Goal: Book appointment/travel/reservation

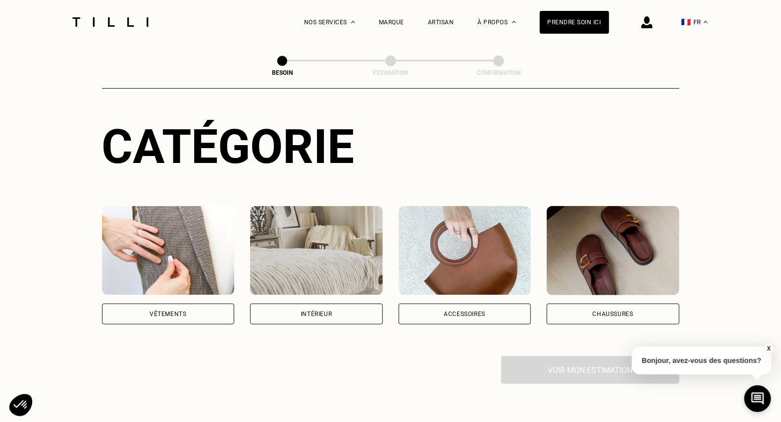
scroll to position [99, 0]
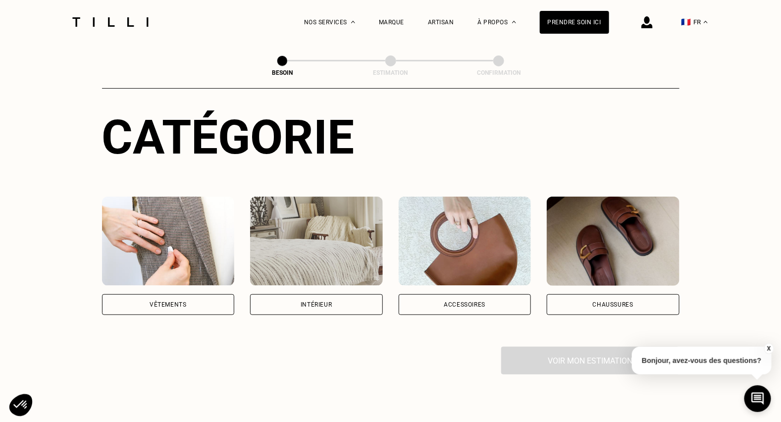
click at [198, 294] on div "Vêtements" at bounding box center [168, 304] width 133 height 21
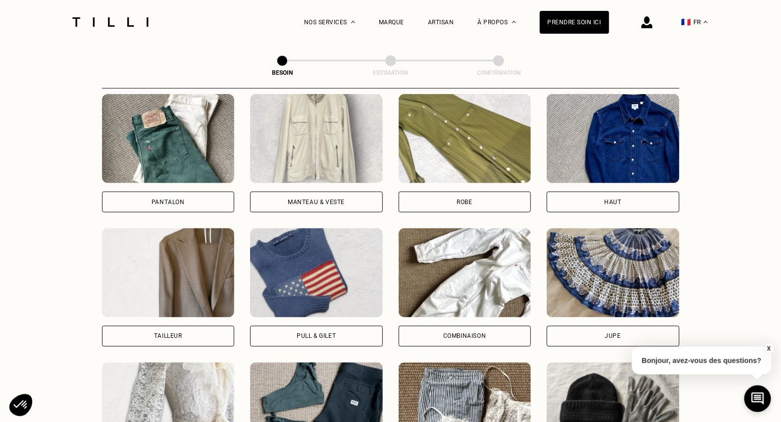
scroll to position [472, 0]
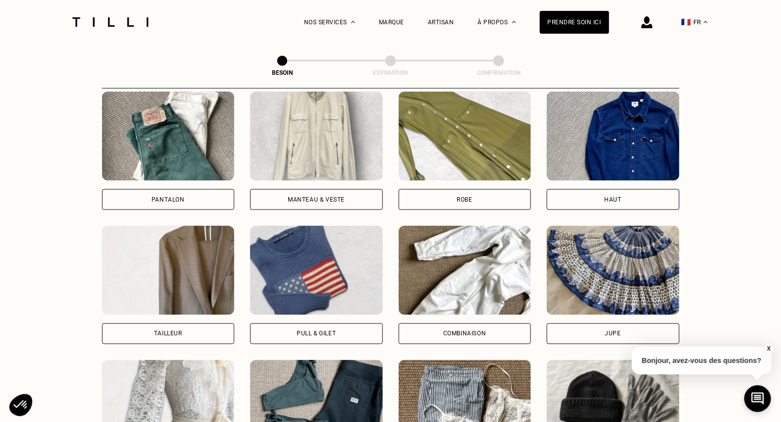
click at [168, 259] on img at bounding box center [168, 270] width 133 height 89
select select "FR"
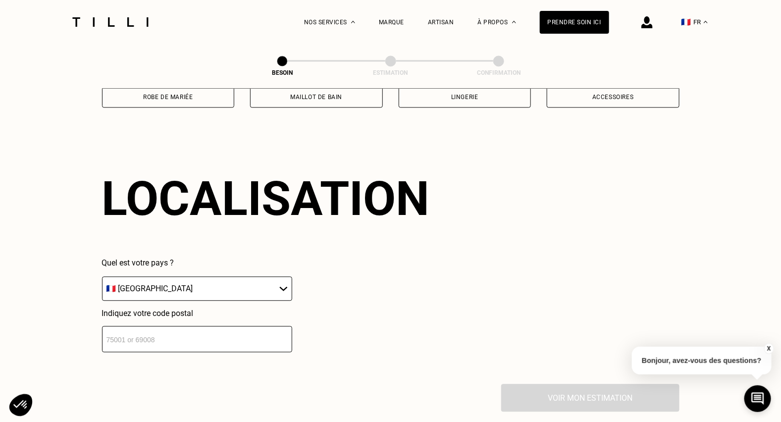
scroll to position [861, 0]
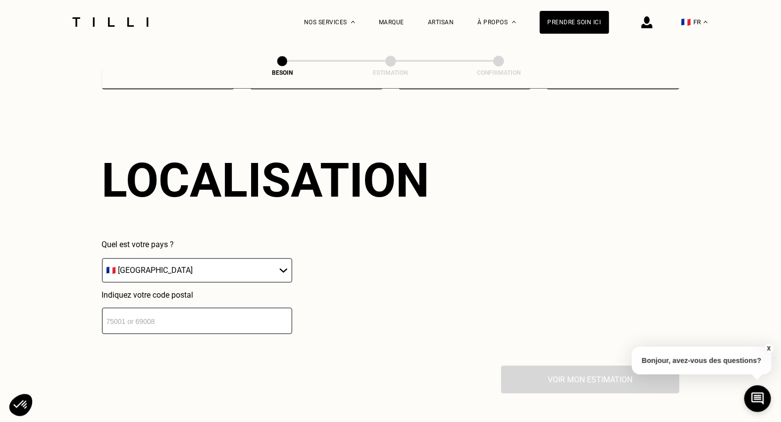
click at [186, 309] on input "number" at bounding box center [197, 320] width 190 height 26
type input "75014"
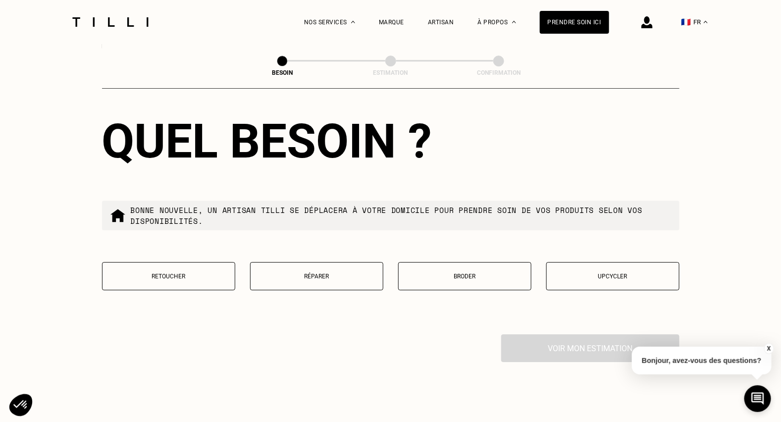
scroll to position [1148, 0]
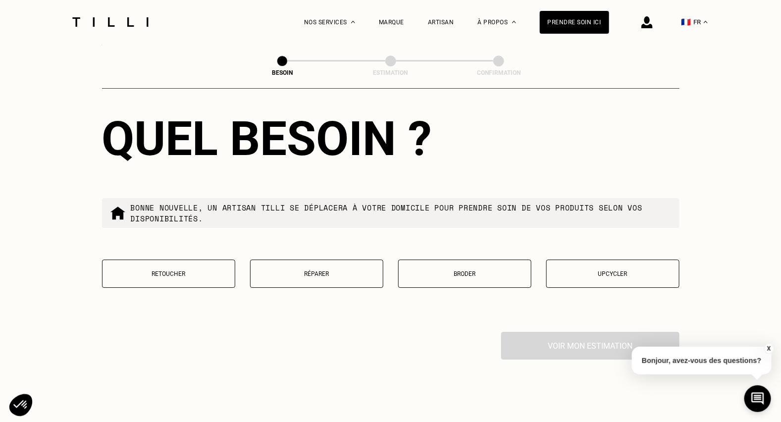
click at [183, 271] on button "Retoucher" at bounding box center [168, 273] width 133 height 28
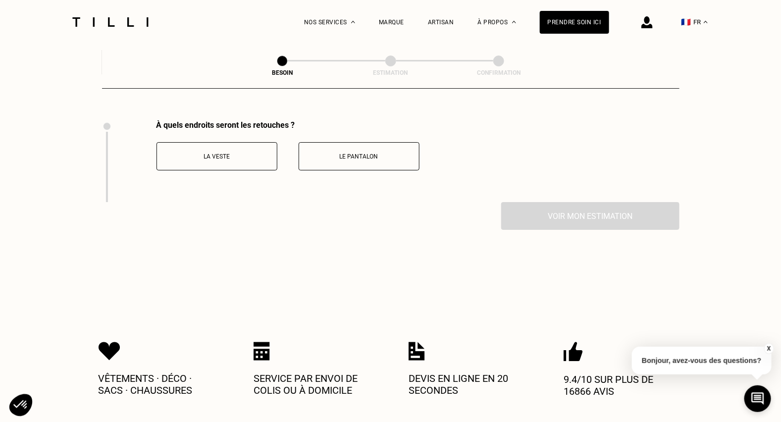
scroll to position [1361, 0]
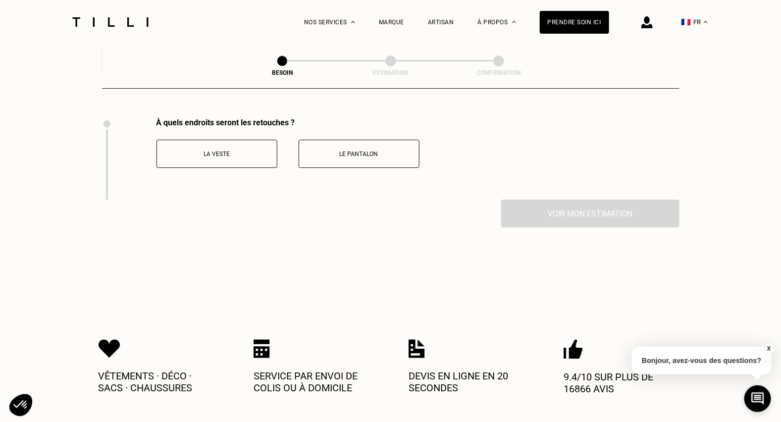
click at [227, 159] on button "La veste" at bounding box center [216, 154] width 121 height 28
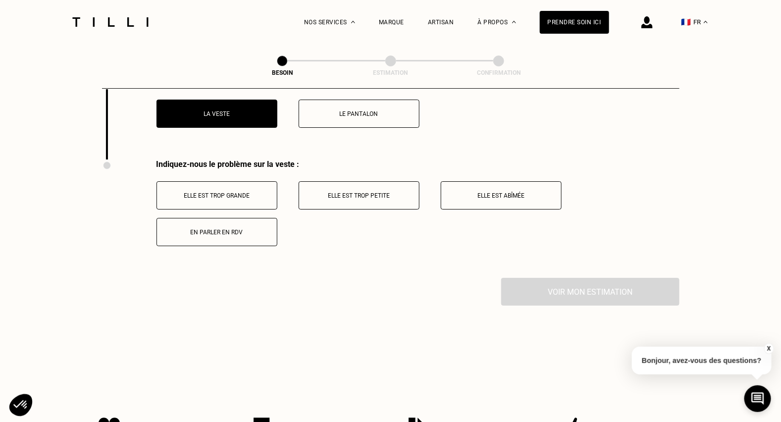
scroll to position [1443, 0]
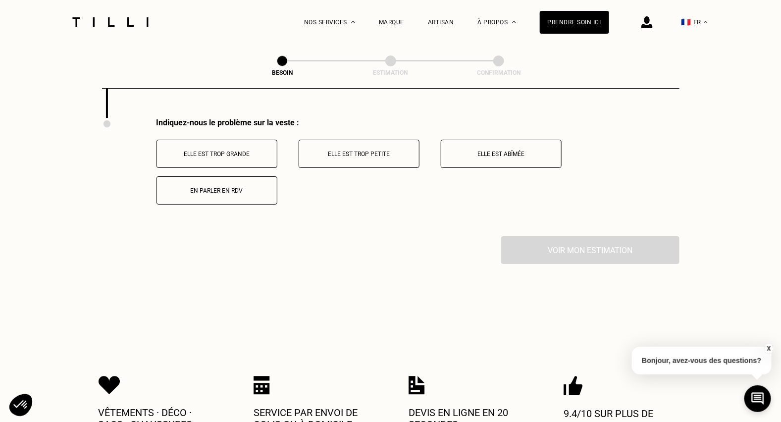
click at [228, 153] on button "Elle est trop grande" at bounding box center [216, 154] width 121 height 28
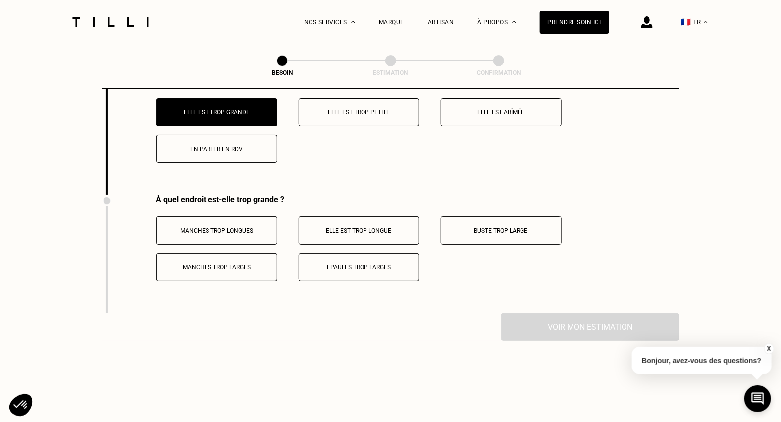
scroll to position [1561, 0]
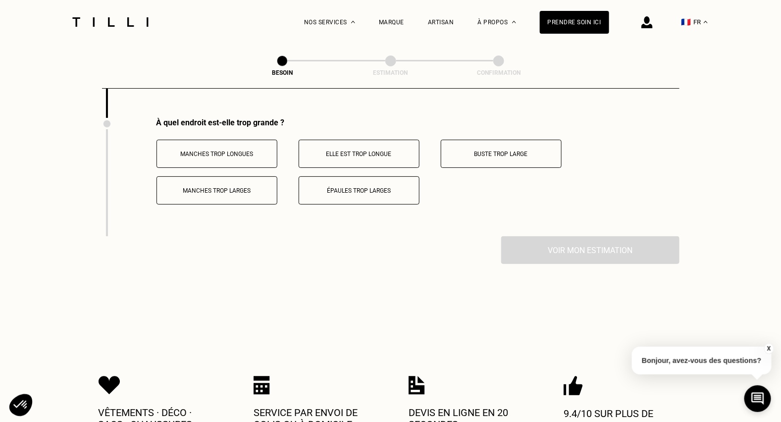
click at [225, 157] on button "Manches trop longues" at bounding box center [216, 154] width 121 height 28
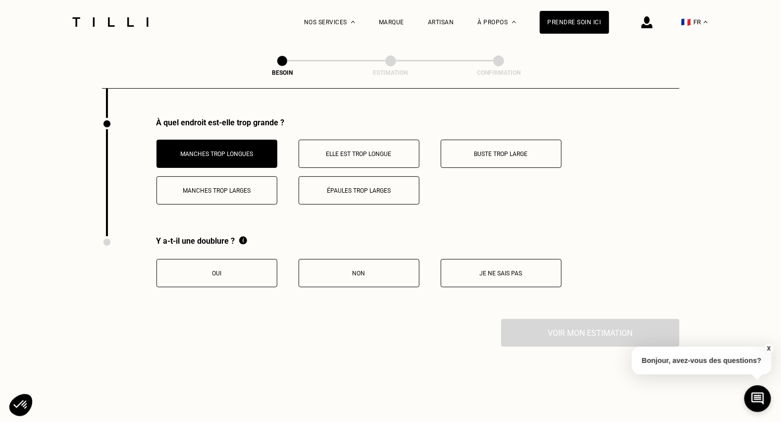
click at [495, 270] on p "Je ne sais pas" at bounding box center [501, 273] width 110 height 7
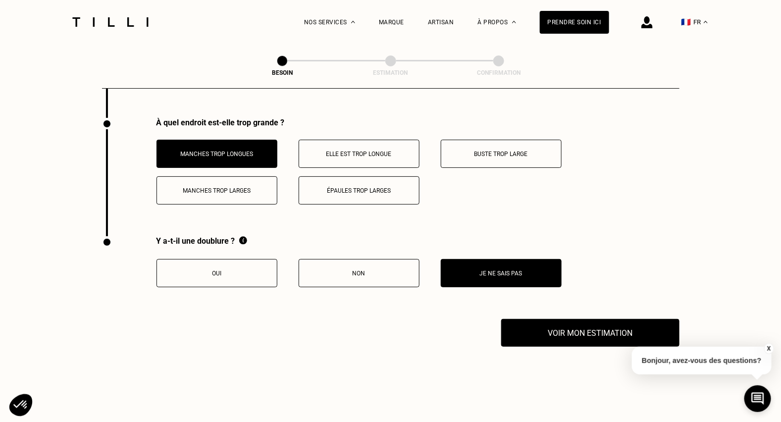
click at [219, 272] on button "Oui" at bounding box center [216, 273] width 121 height 28
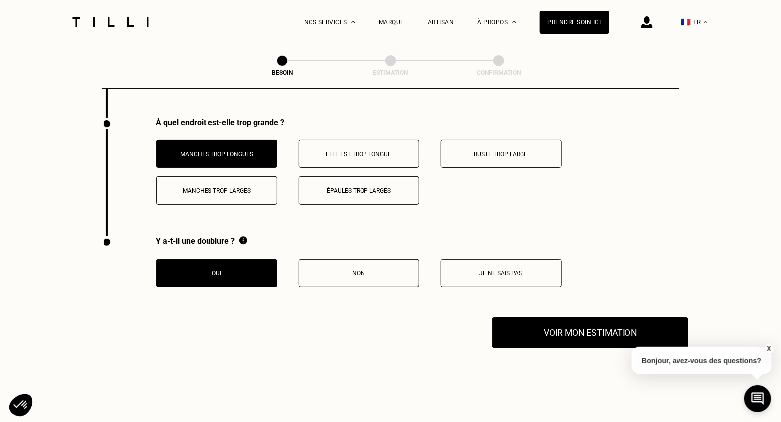
click at [548, 330] on button "Voir mon estimation" at bounding box center [590, 332] width 196 height 31
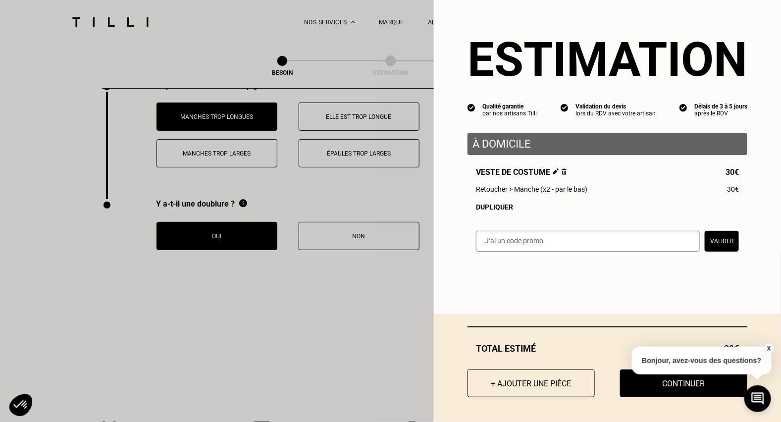
scroll to position [1660, 0]
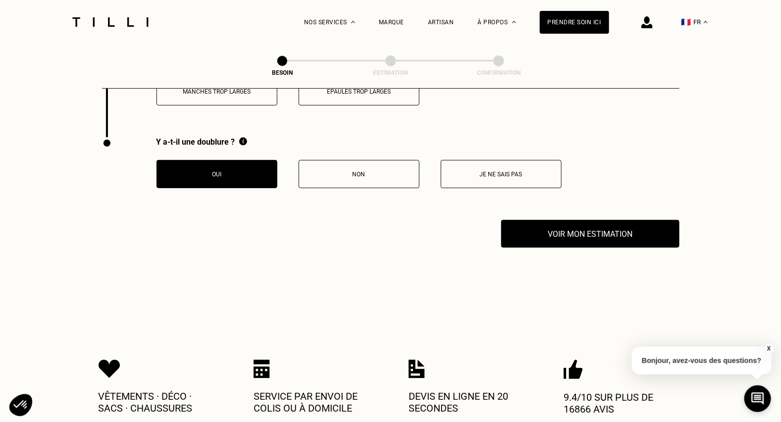
click at [335, 174] on button "Non" at bounding box center [359, 174] width 121 height 28
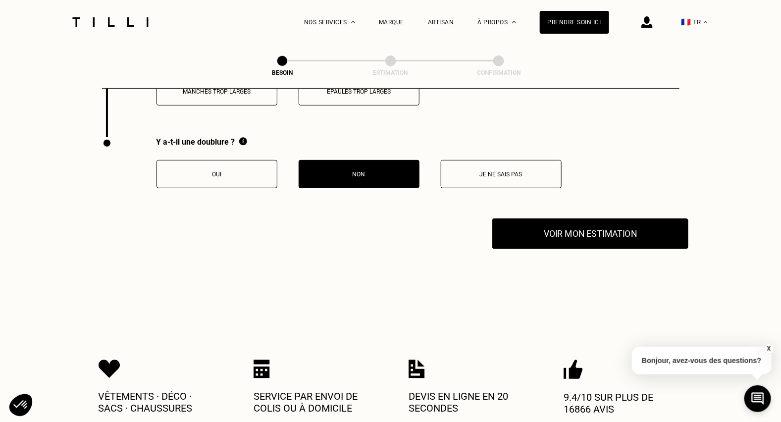
click at [516, 226] on button "Voir mon estimation" at bounding box center [590, 233] width 196 height 31
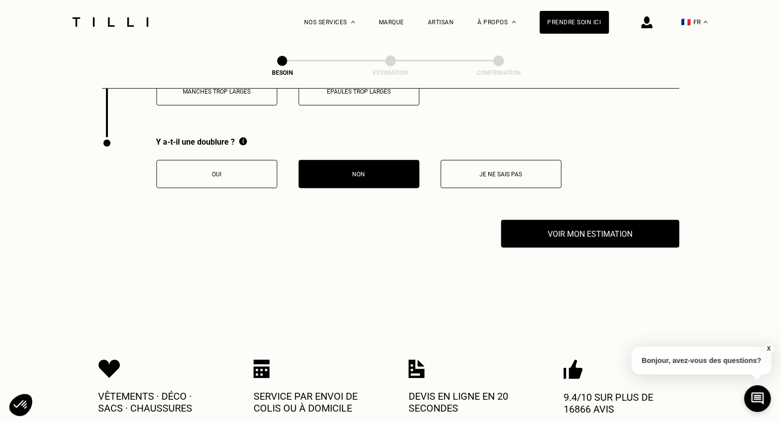
click at [487, 173] on button "Je ne sais pas" at bounding box center [501, 174] width 121 height 28
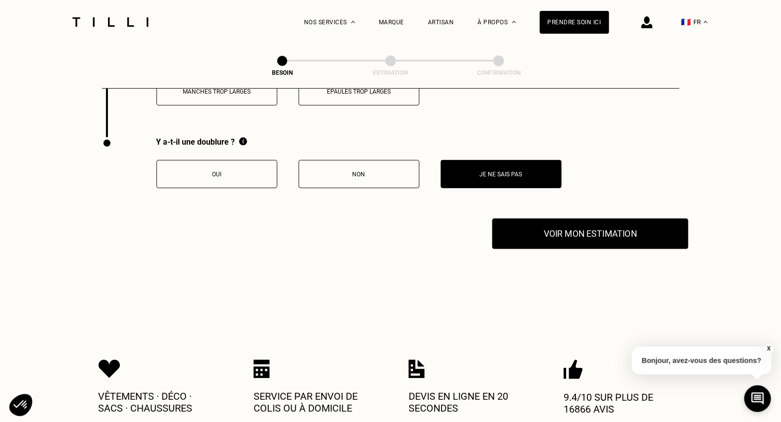
click at [557, 232] on button "Voir mon estimation" at bounding box center [590, 233] width 196 height 31
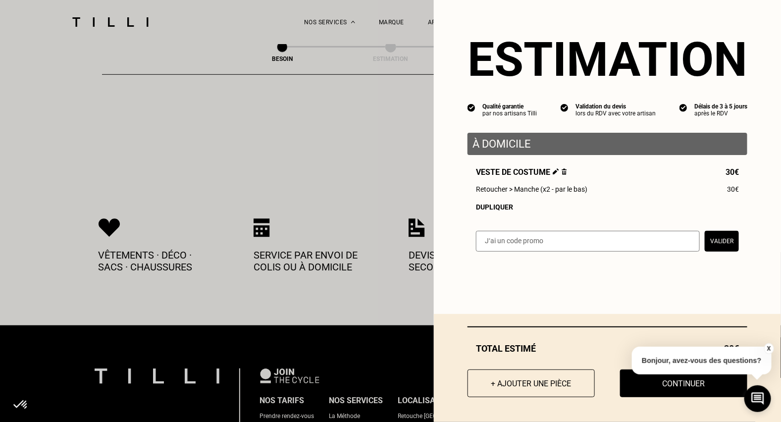
scroll to position [1858, 0]
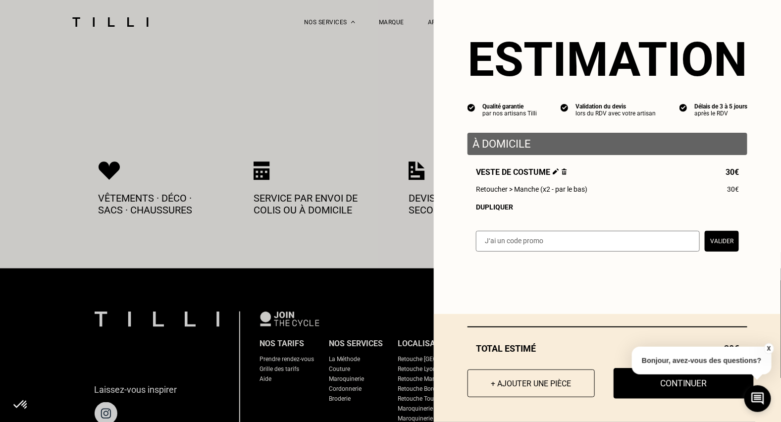
click at [686, 388] on button "Continuer" at bounding box center [683, 383] width 140 height 31
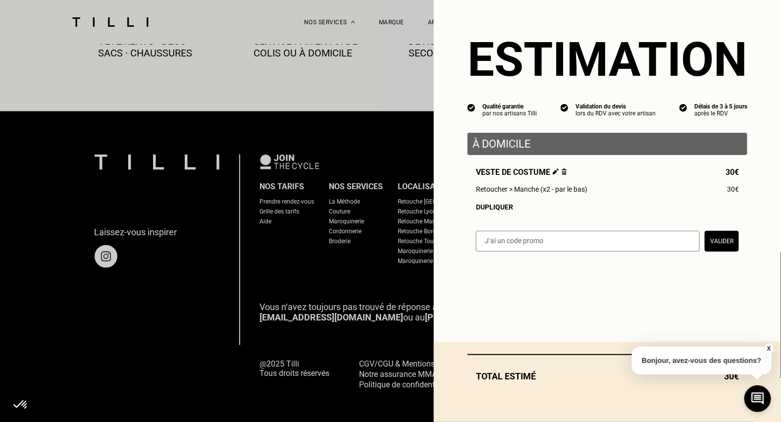
select select "FR"
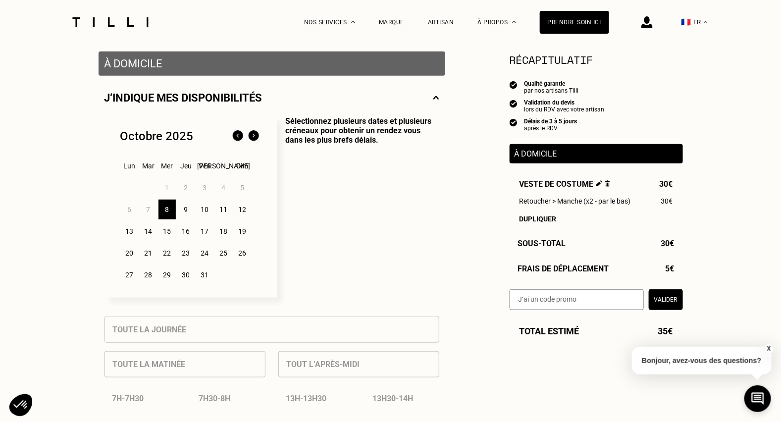
scroll to position [198, 0]
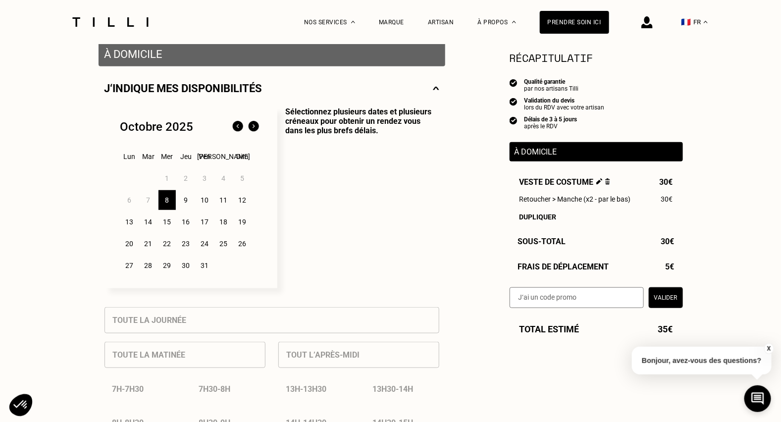
click at [184, 201] on div "9" at bounding box center [185, 200] width 17 height 20
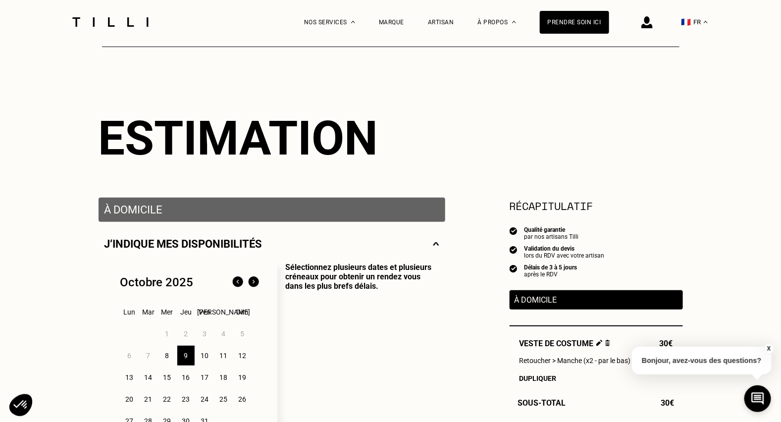
scroll to position [0, 0]
